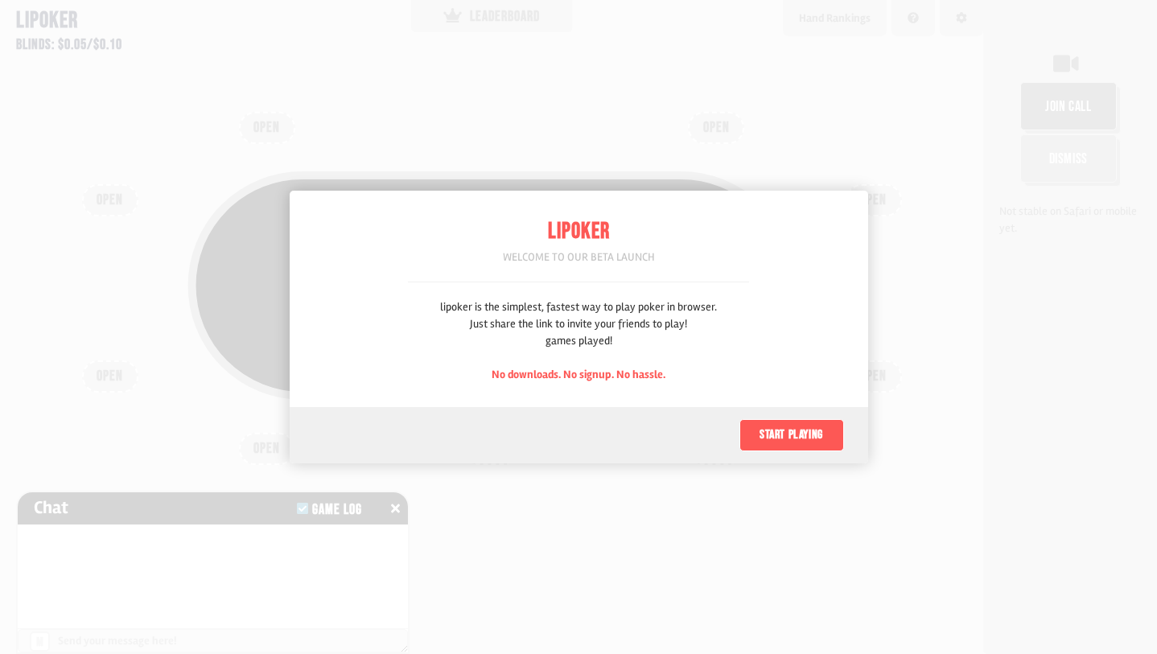
scroll to position [80, 0]
click at [780, 433] on button "Start playing" at bounding box center [791, 435] width 105 height 32
click at [815, 430] on button "Start playing" at bounding box center [791, 435] width 105 height 32
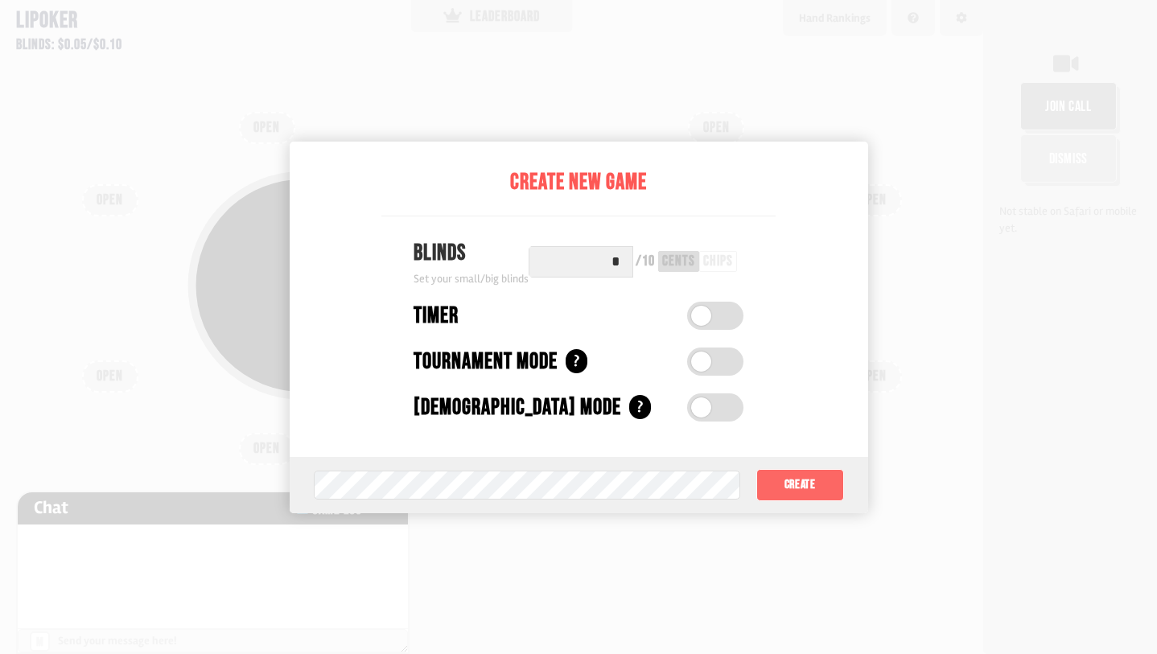
click at [798, 479] on button "Create" at bounding box center [800, 485] width 88 height 32
